Goal: Information Seeking & Learning: Learn about a topic

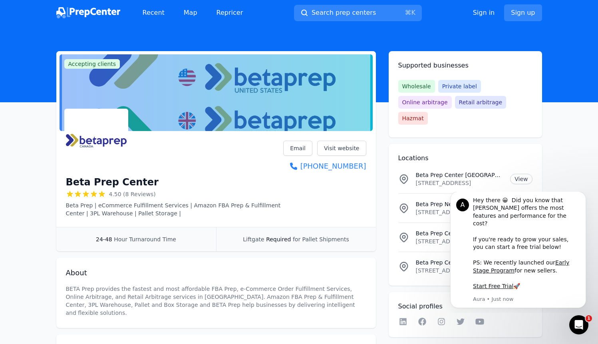
click at [93, 143] on img at bounding box center [96, 140] width 61 height 61
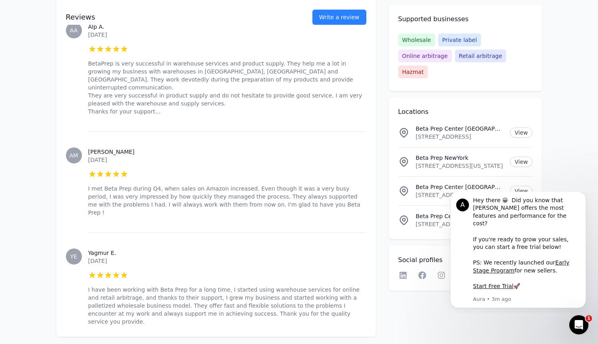
scroll to position [772, 0]
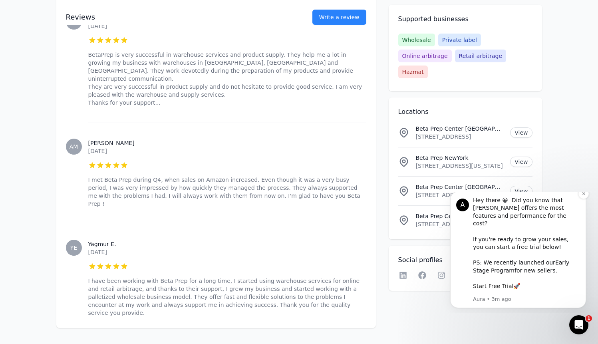
click at [502, 287] on link "Start Free Trial" at bounding box center [493, 286] width 40 height 6
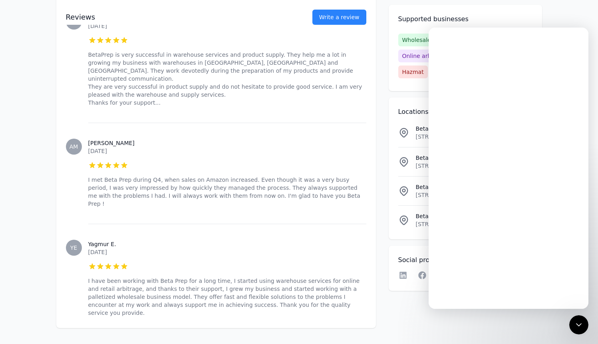
scroll to position [0, 0]
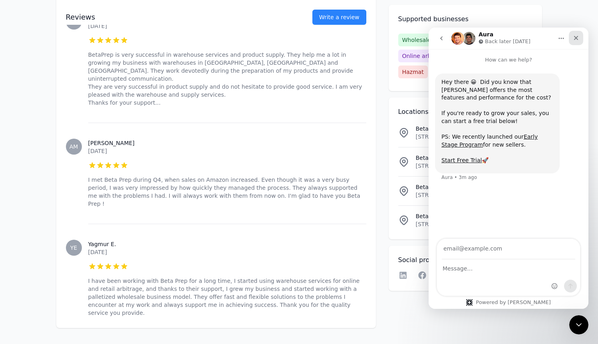
click at [574, 38] on icon "Close" at bounding box center [576, 38] width 6 height 6
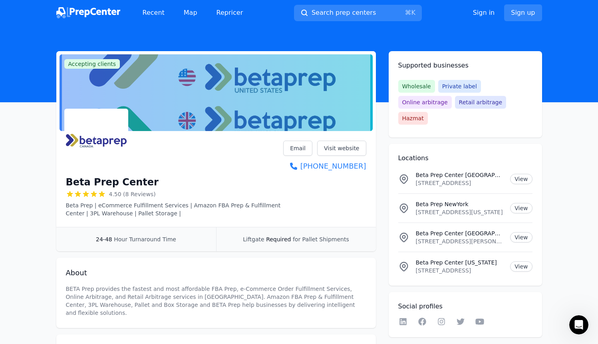
click at [99, 67] on span "Accepting clients" at bounding box center [92, 64] width 56 height 10
click at [160, 69] on div at bounding box center [215, 92] width 313 height 77
click at [417, 85] on span "Wholesale" at bounding box center [416, 86] width 37 height 13
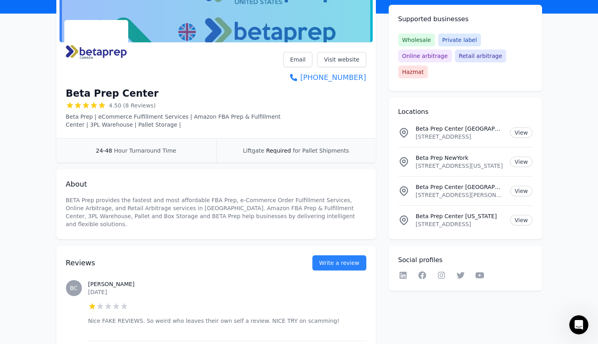
scroll to position [89, 0]
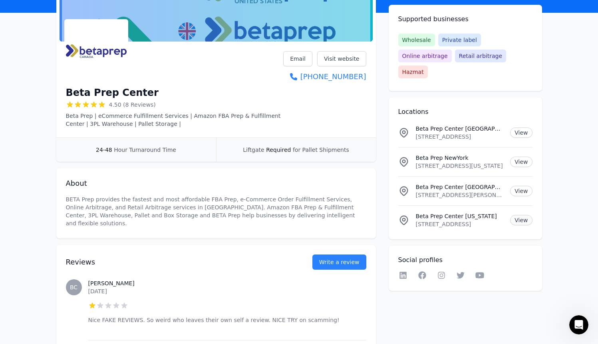
click at [525, 215] on link "View" at bounding box center [521, 220] width 22 height 10
click at [523, 157] on link "View" at bounding box center [521, 162] width 22 height 10
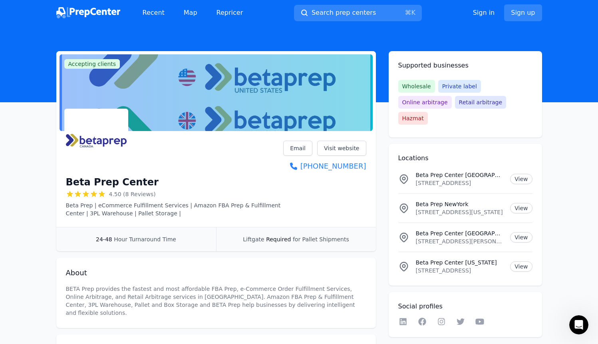
click at [85, 12] on img at bounding box center [88, 12] width 64 height 11
